Goal: Obtain resource: Obtain resource

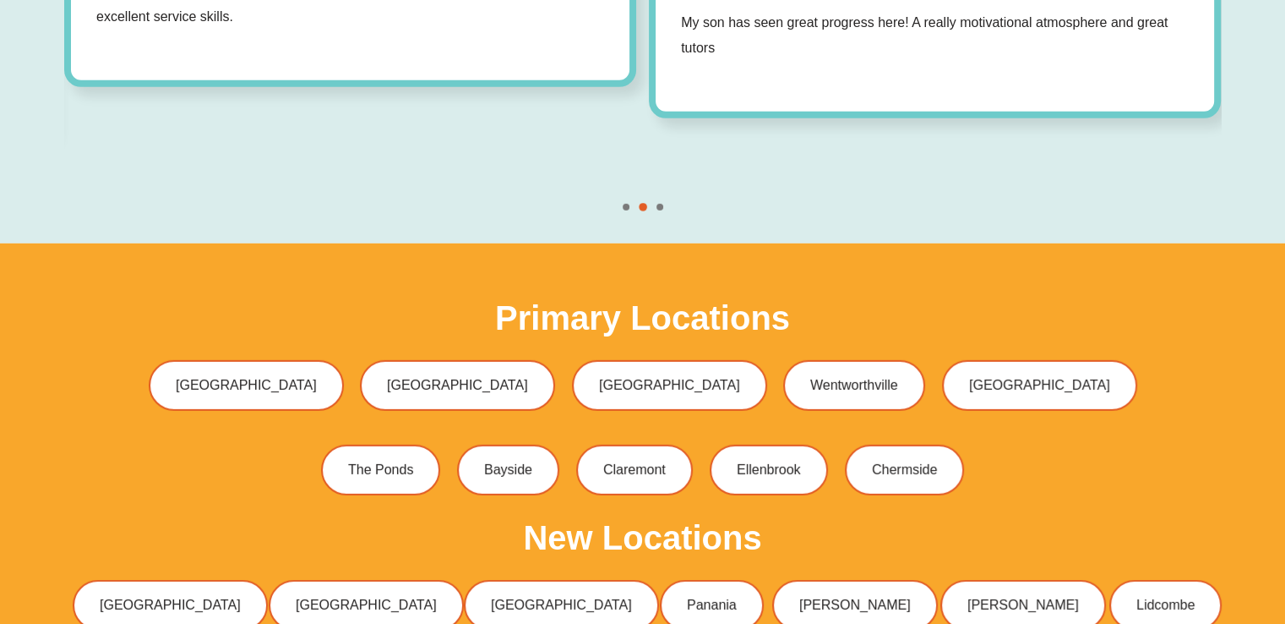
scroll to position [5036, 0]
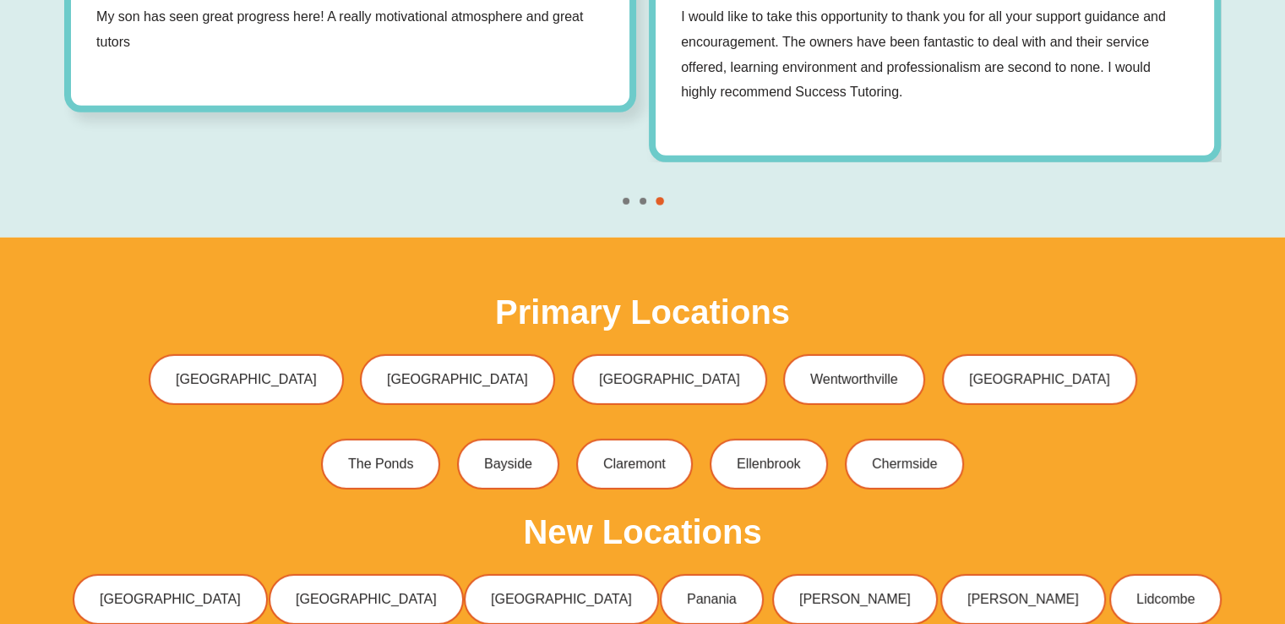
click at [115, 373] on div "[GEOGRAPHIC_DATA] [GEOGRAPHIC_DATA] [GEOGRAPHIC_DATA] [GEOGRAPHIC_DATA] [GEOGRA…" at bounding box center [642, 380] width 1157 height 68
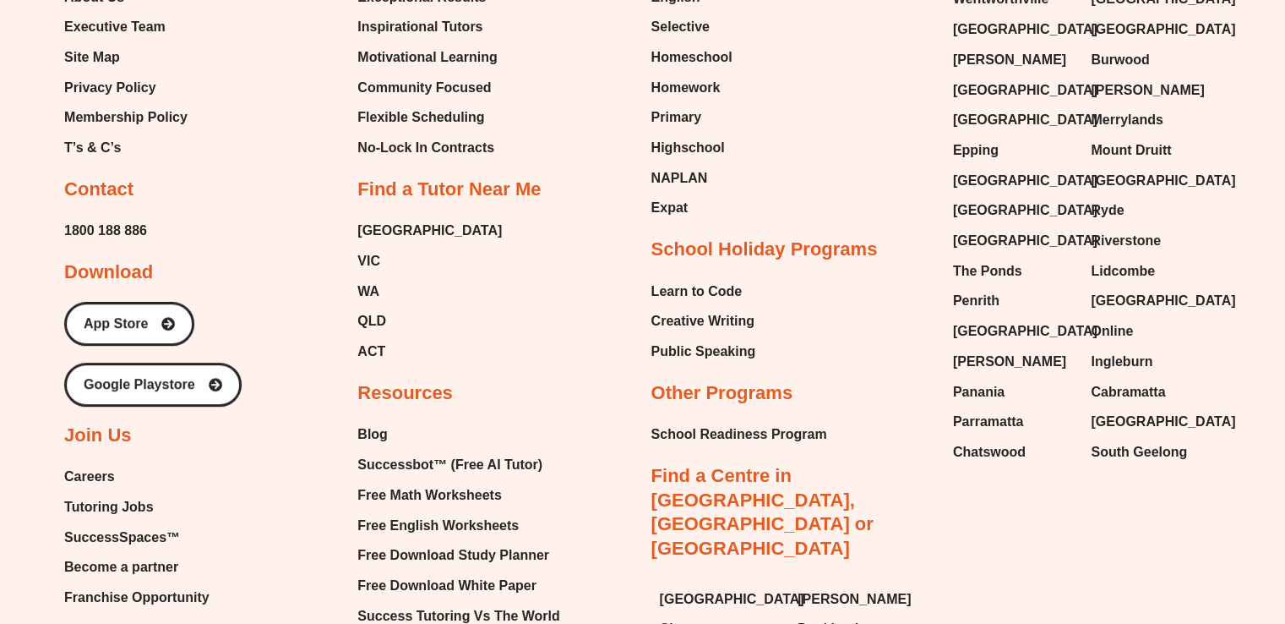
scroll to position [7098, 0]
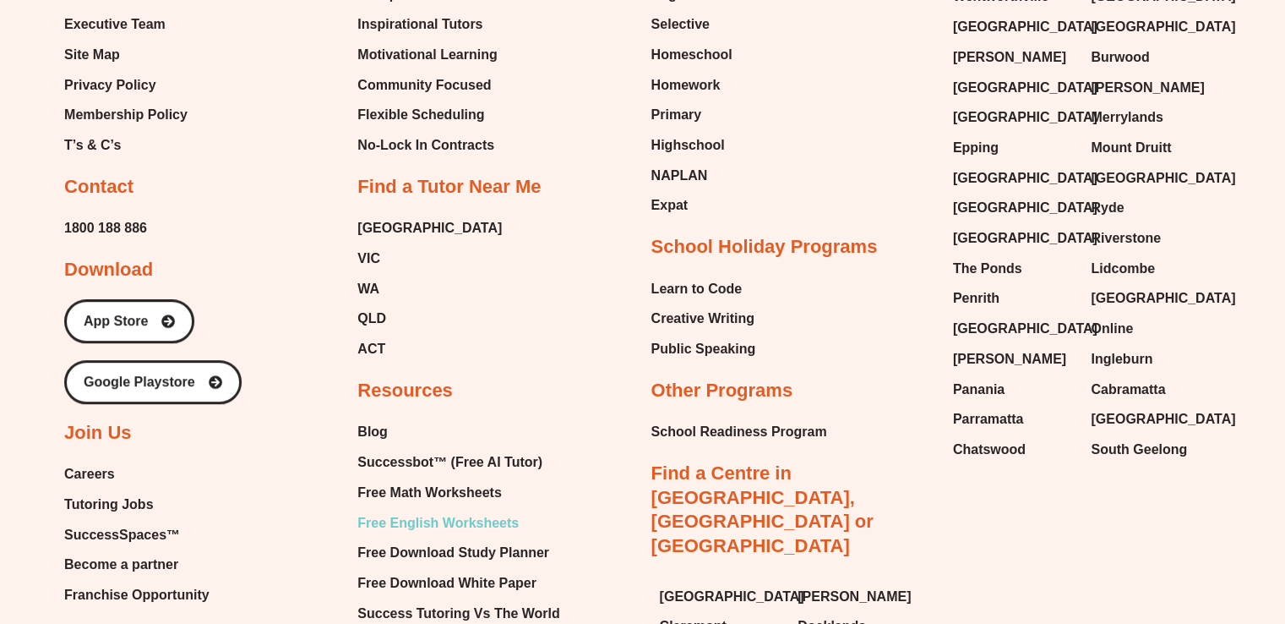
click at [456, 510] on span "Free English Worksheets" at bounding box center [437, 522] width 161 height 25
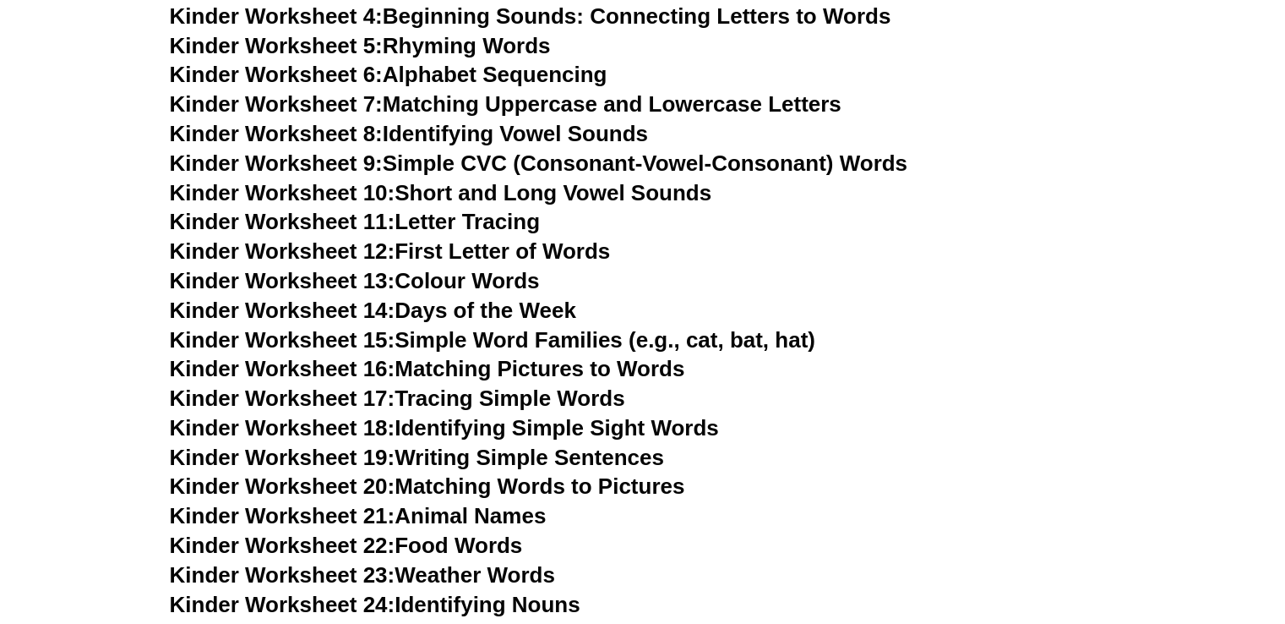
scroll to position [994, 0]
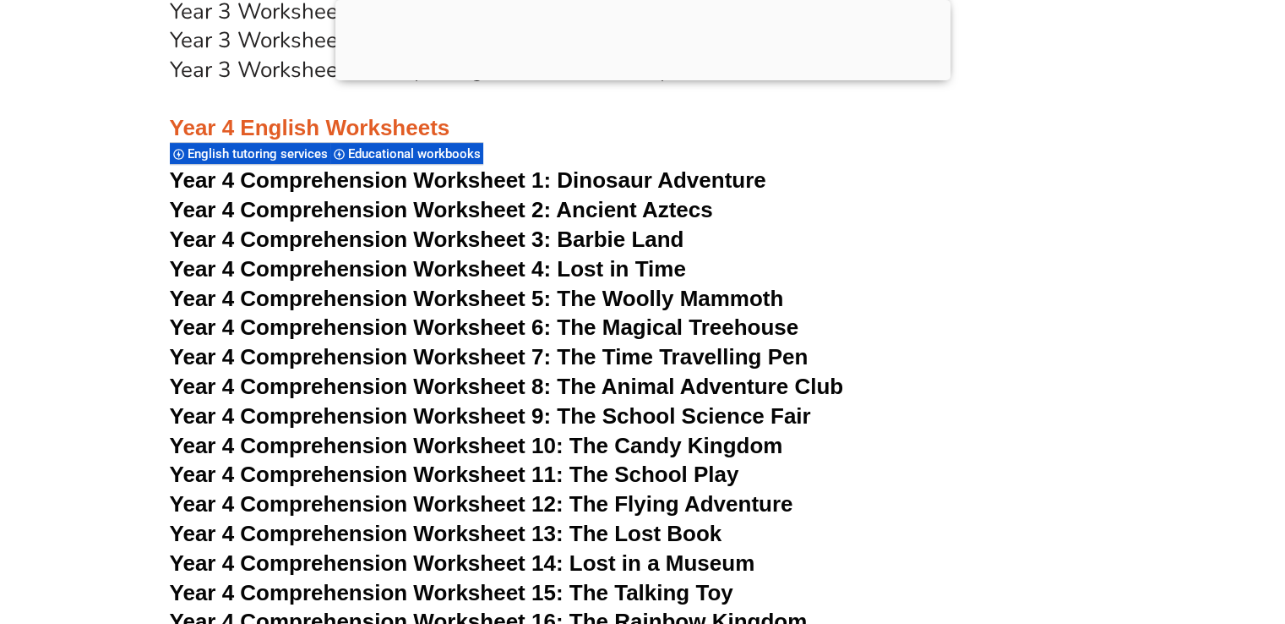
scroll to position [7004, 0]
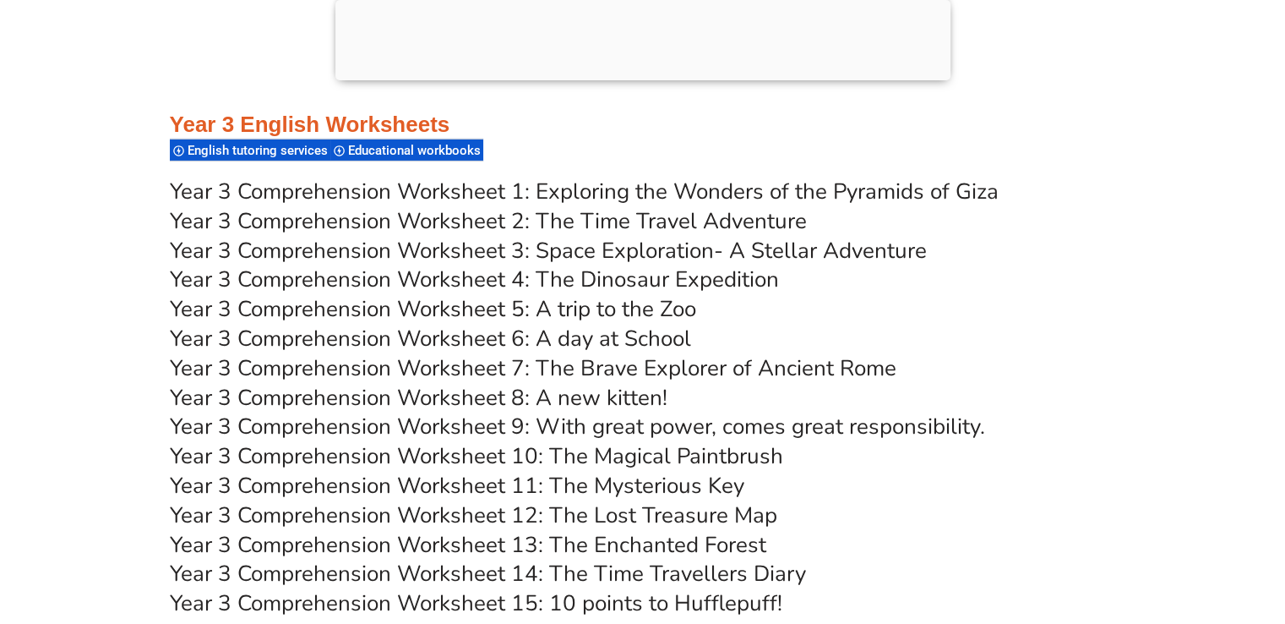
scroll to position [5686, 0]
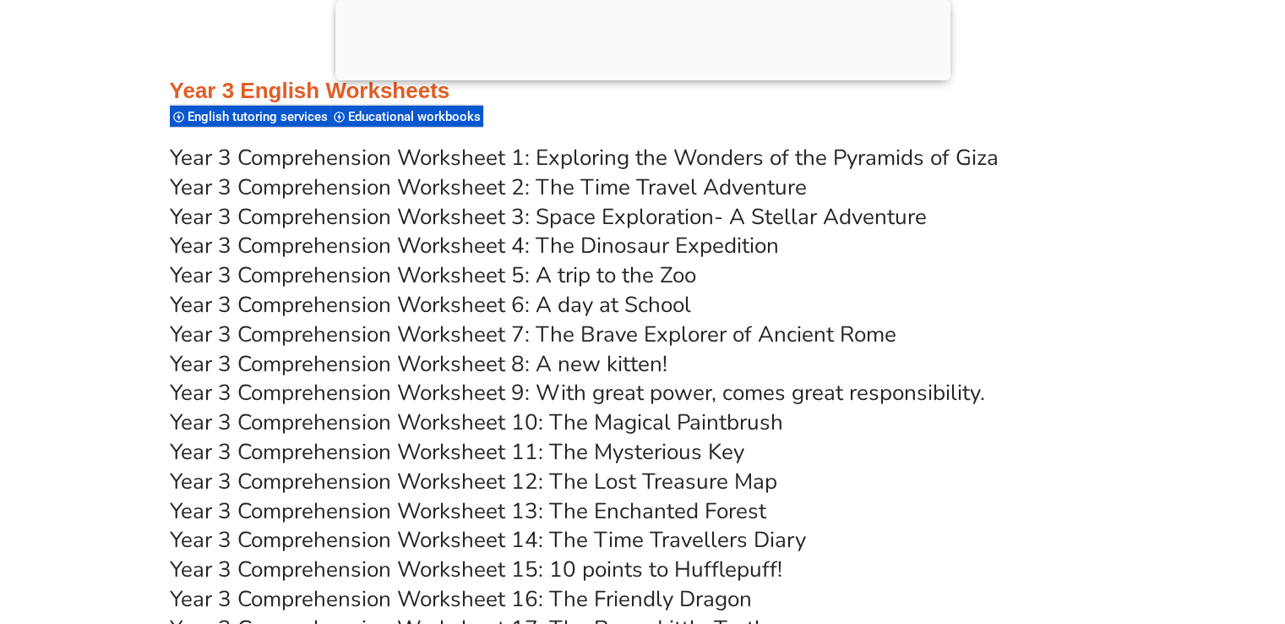
click at [605, 152] on link "Year 3 Comprehension Worksheet 1: Exploring the Wonders of the Pyramids of Giza" at bounding box center [584, 158] width 829 height 30
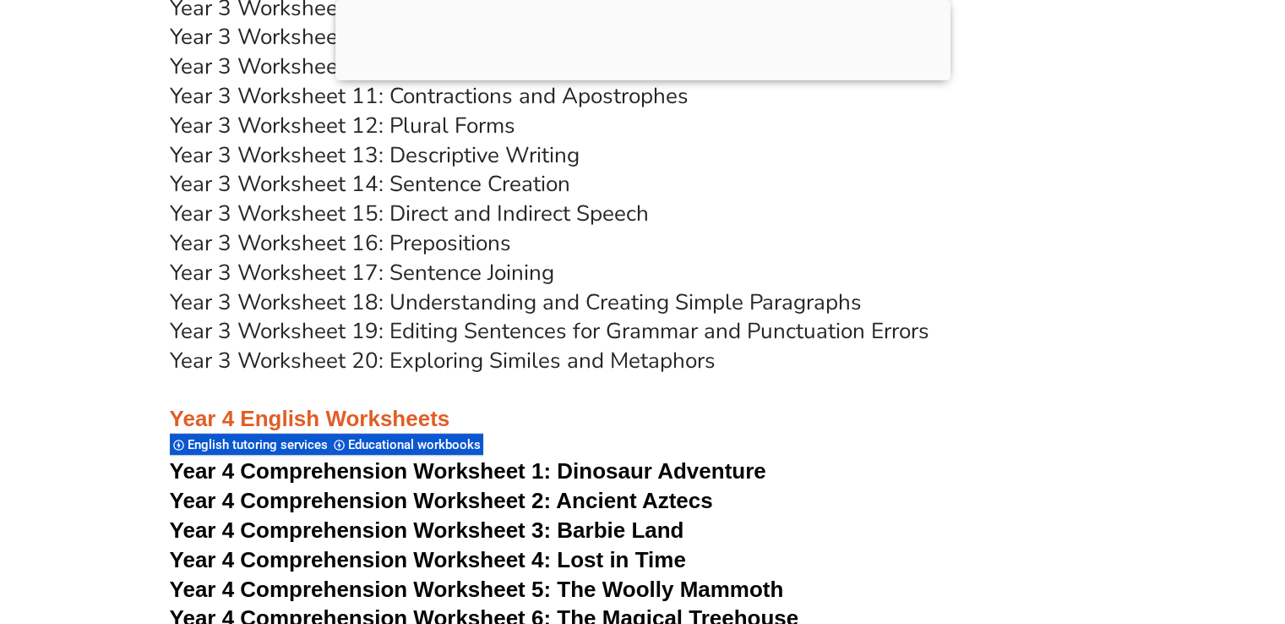
scroll to position [6632, 0]
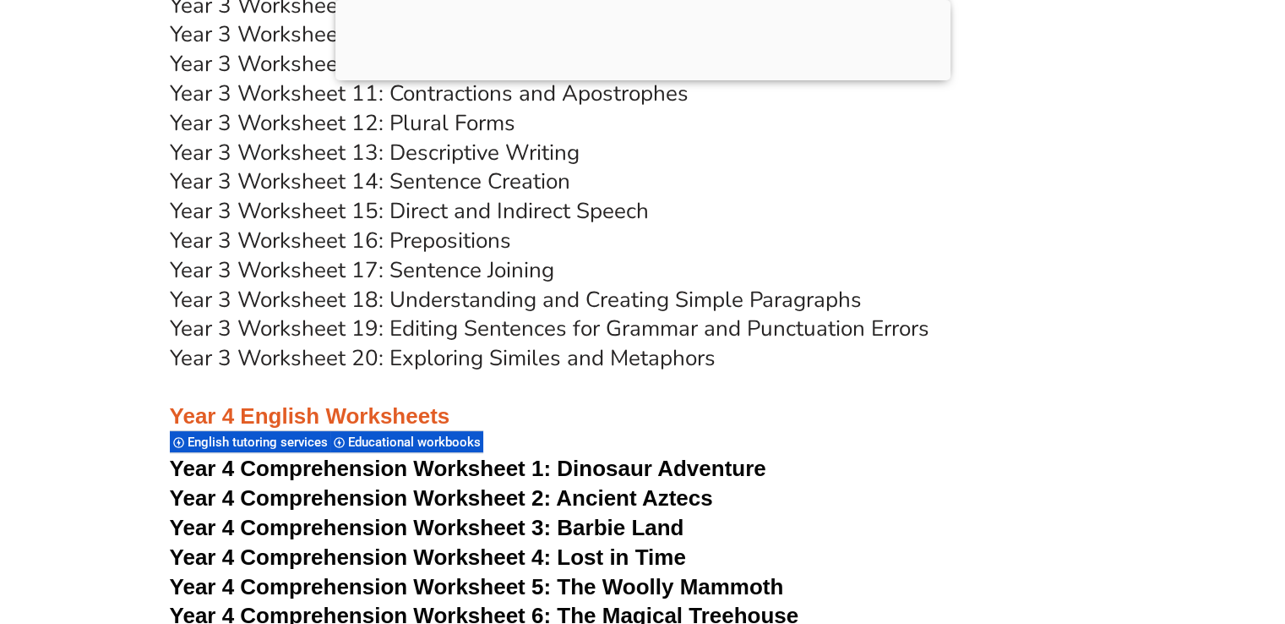
click at [468, 333] on link "Year 3 Worksheet 19: Editing Sentences for Grammar and Punctuation Errors" at bounding box center [550, 328] width 760 height 30
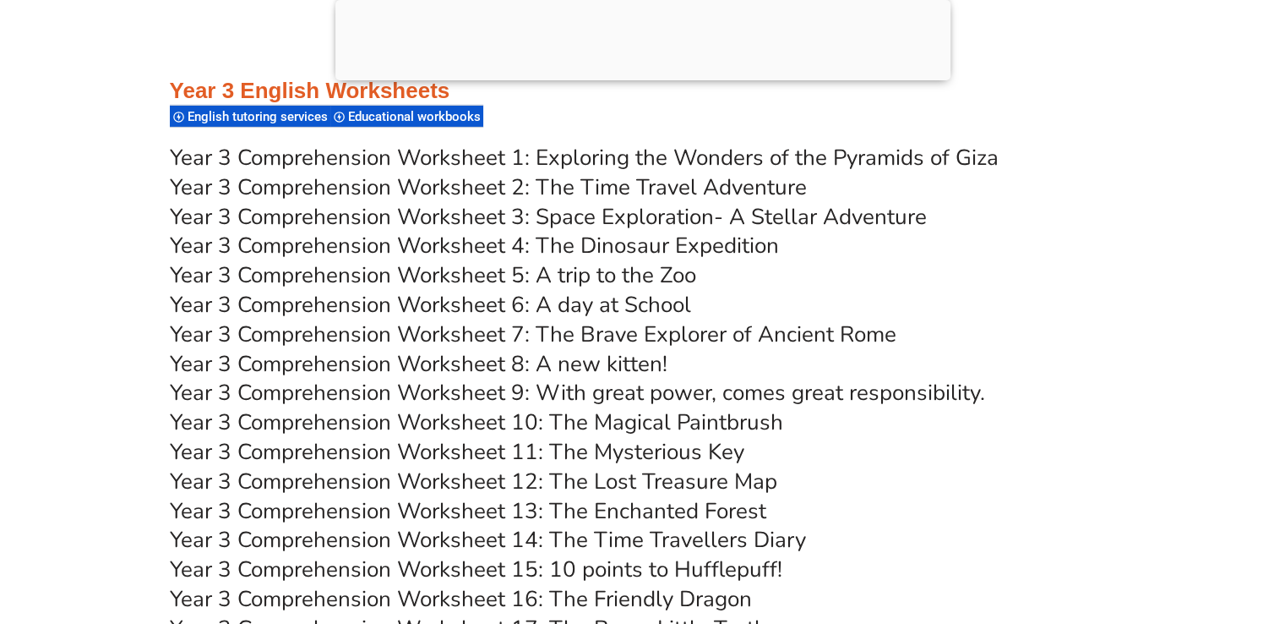
scroll to position [5652, 0]
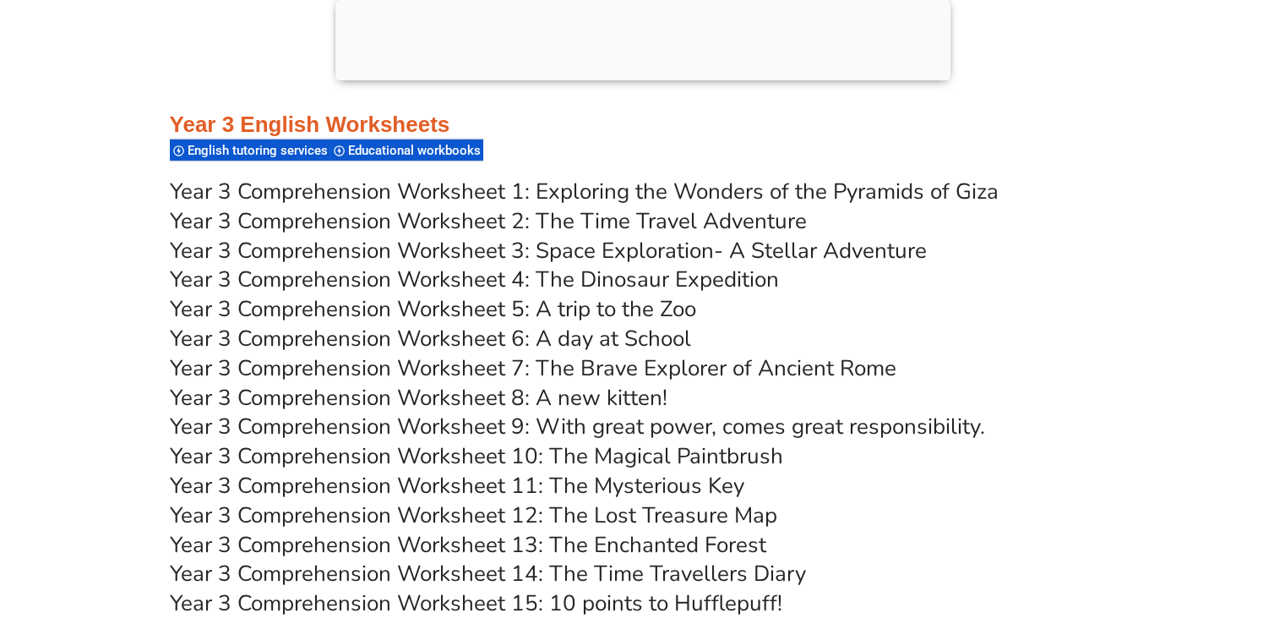
click at [419, 308] on link "Year 3 Comprehension Worksheet 5: A trip to the Zoo" at bounding box center [433, 309] width 526 height 30
